Goal: Check status

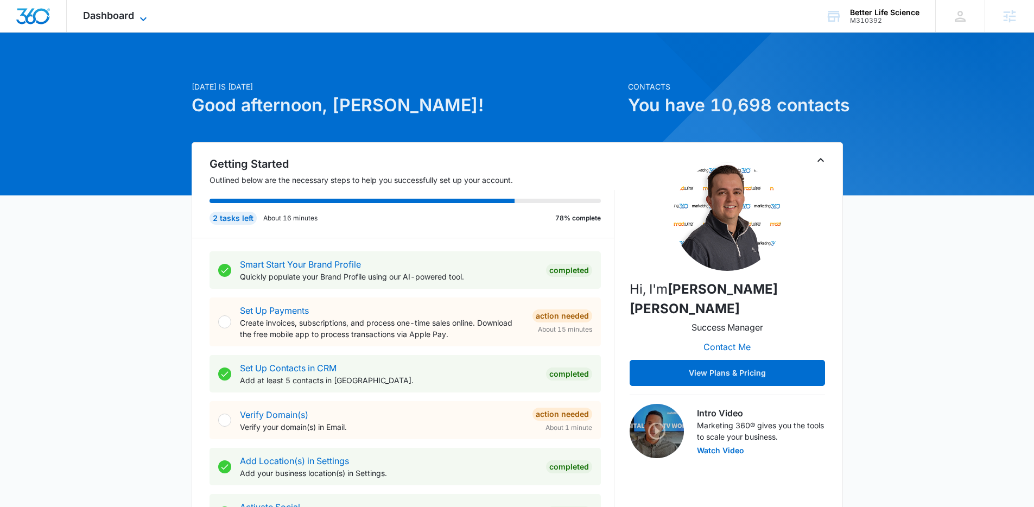
click at [134, 20] on span "Dashboard" at bounding box center [108, 15] width 51 height 11
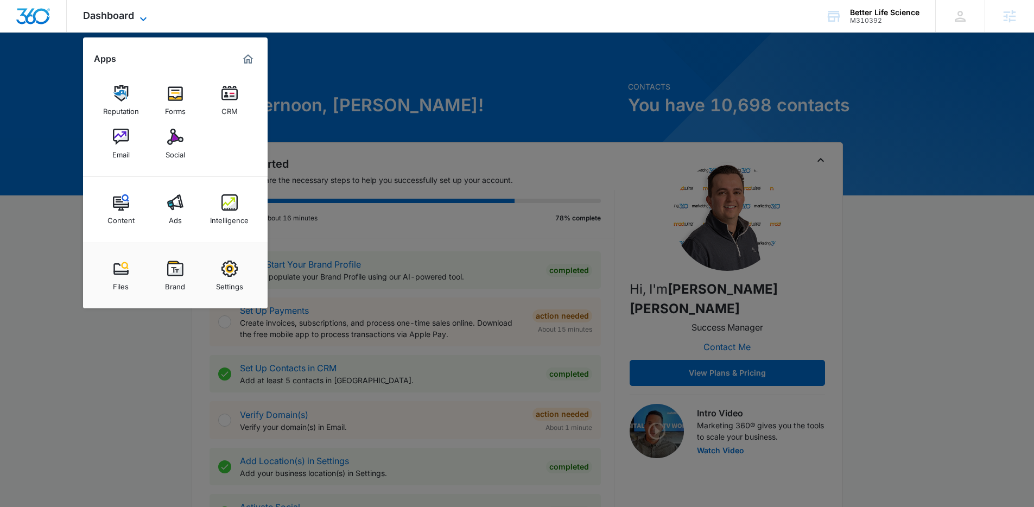
click at [138, 17] on icon at bounding box center [143, 18] width 13 height 13
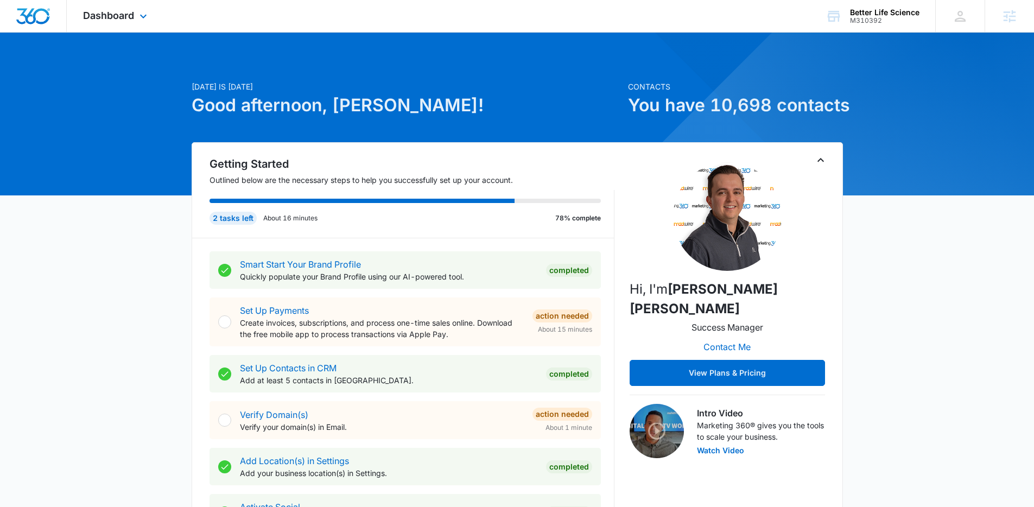
drag, startPoint x: 131, startPoint y: 10, endPoint x: 154, endPoint y: 43, distance: 40.1
click at [131, 11] on span "Dashboard" at bounding box center [108, 15] width 51 height 11
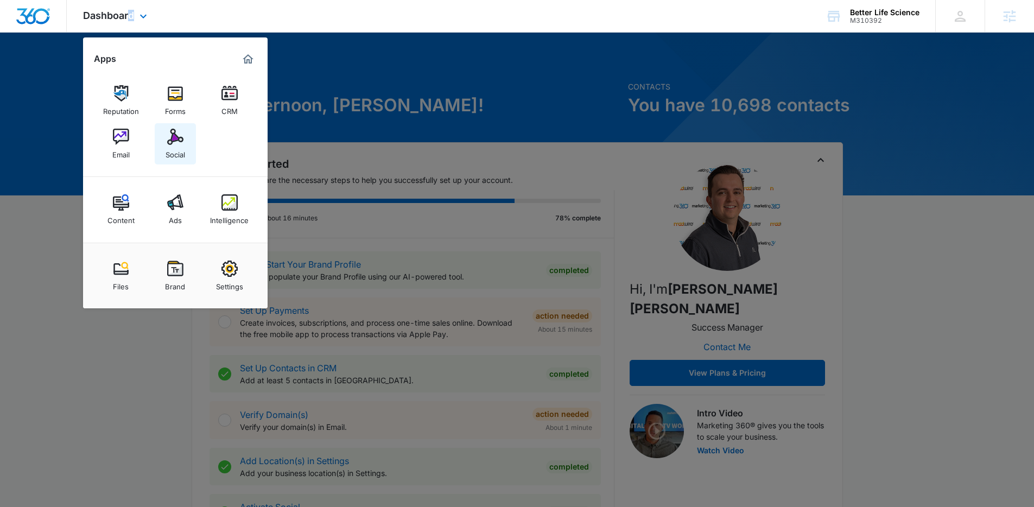
click at [174, 142] on img at bounding box center [175, 137] width 16 height 16
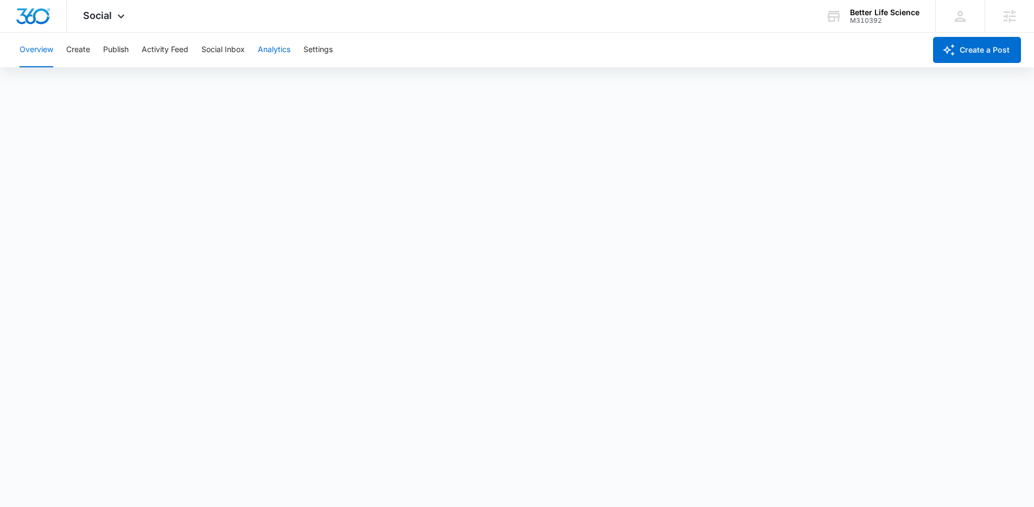
click at [264, 51] on button "Analytics" at bounding box center [274, 50] width 33 height 35
click at [365, 85] on button "Reports" at bounding box center [357, 83] width 28 height 30
